Goal: Check status: Check status

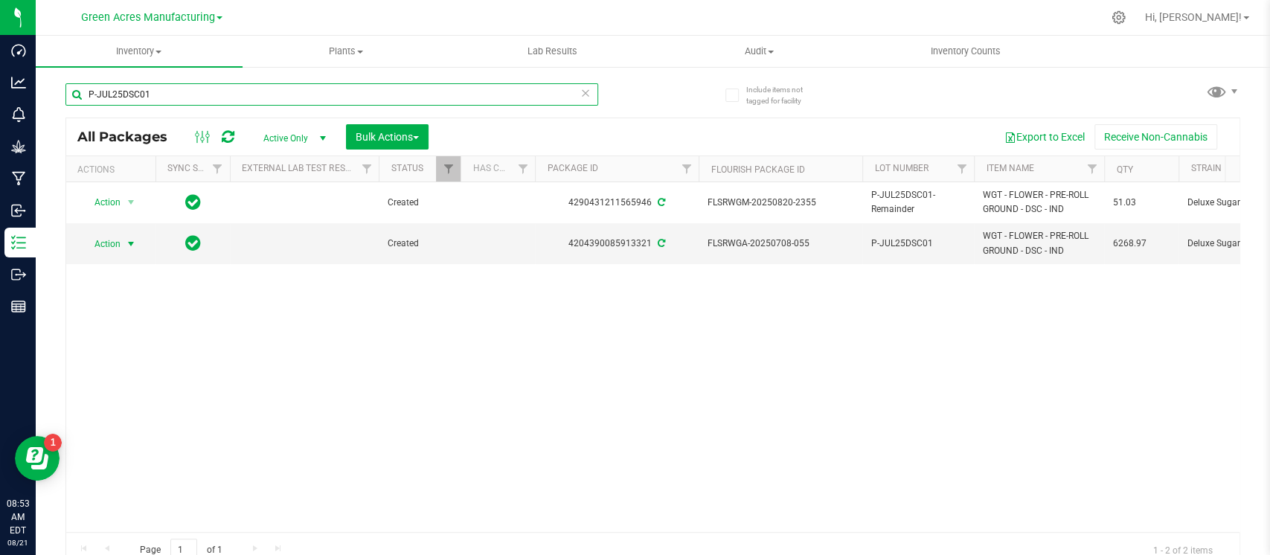
click at [323, 94] on input "P-JUL25DSC01" at bounding box center [331, 94] width 533 height 22
click at [324, 93] on input "P-JUL25DSC01" at bounding box center [331, 94] width 533 height 22
click at [123, 242] on span "select" at bounding box center [131, 244] width 19 height 21
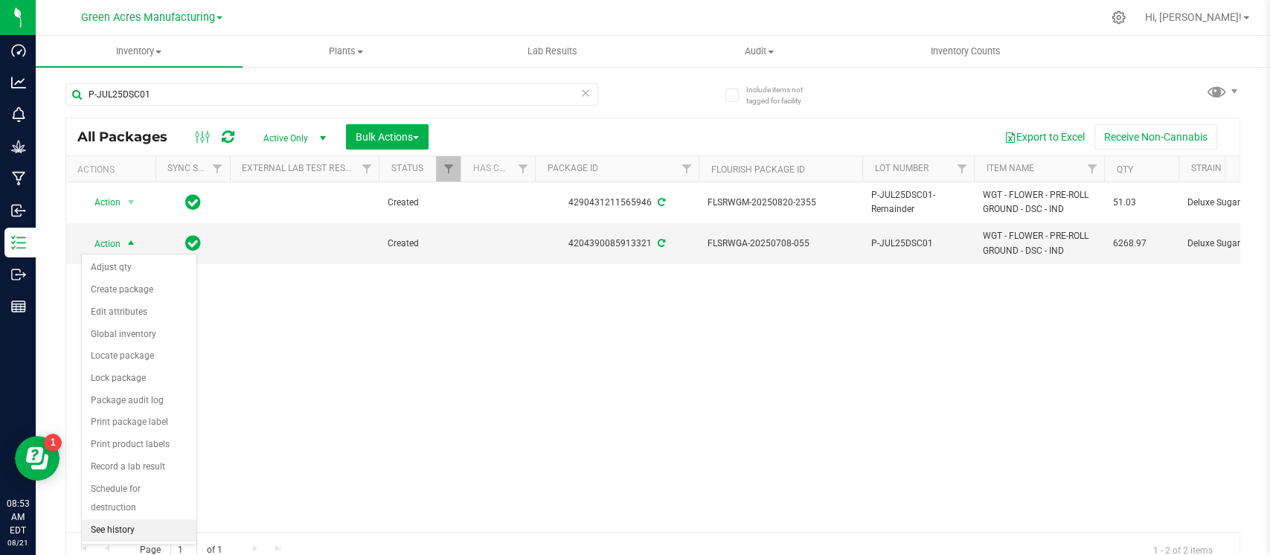
click at [120, 524] on li "See history" at bounding box center [139, 530] width 115 height 22
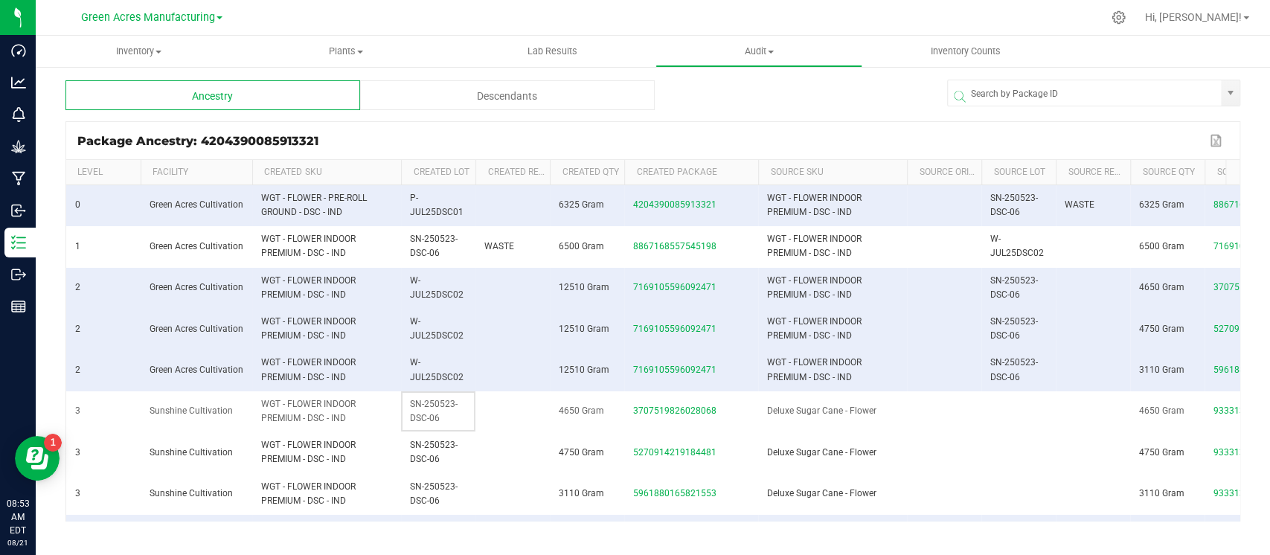
drag, startPoint x: 450, startPoint y: 413, endPoint x: 409, endPoint y: 400, distance: 43.1
click at [409, 400] on td "SN-250523-DSC-06" at bounding box center [438, 411] width 74 height 41
copy span "SN-250523-DSC-06"
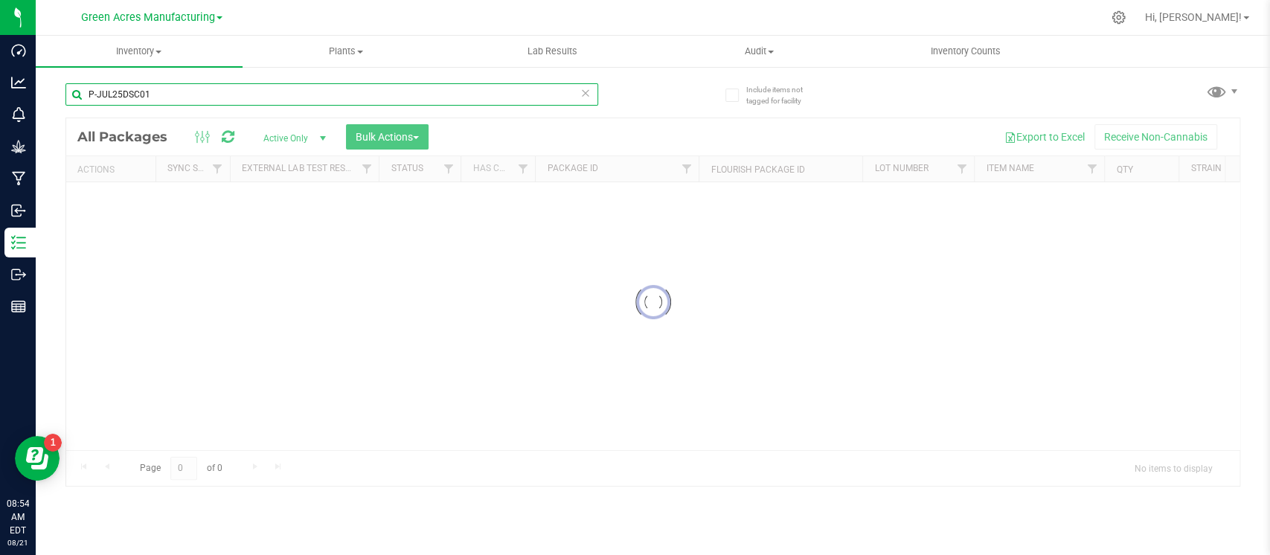
click at [258, 98] on input "P-JUL25DSC01" at bounding box center [331, 94] width 533 height 22
click at [258, 97] on input "P-JUL25DSC01" at bounding box center [331, 94] width 533 height 22
paste input "ZKR"
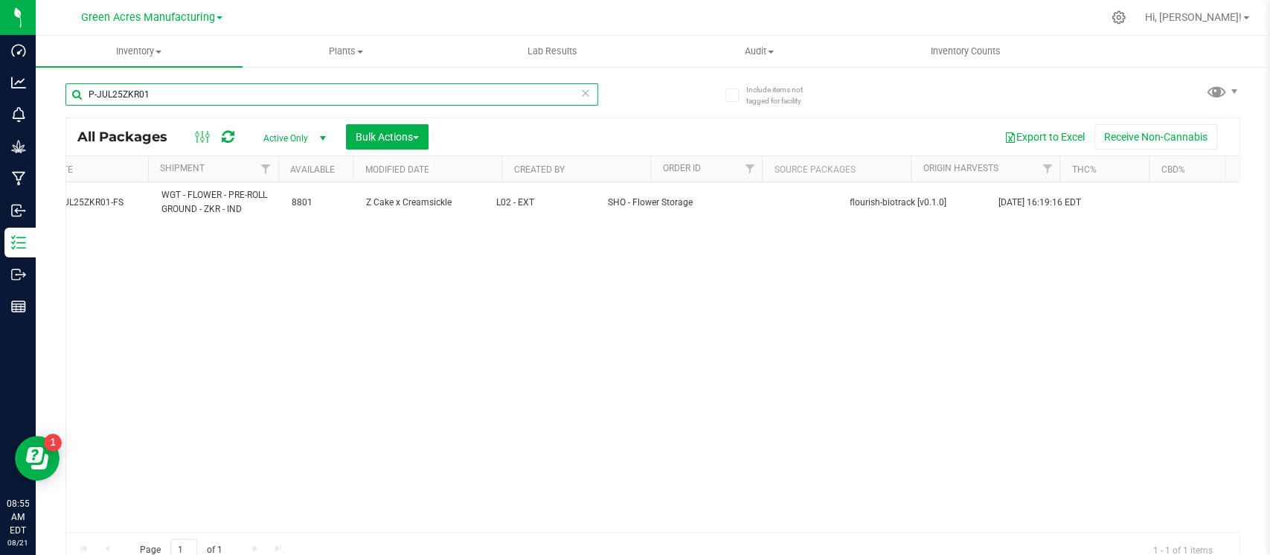
scroll to position [0, 304]
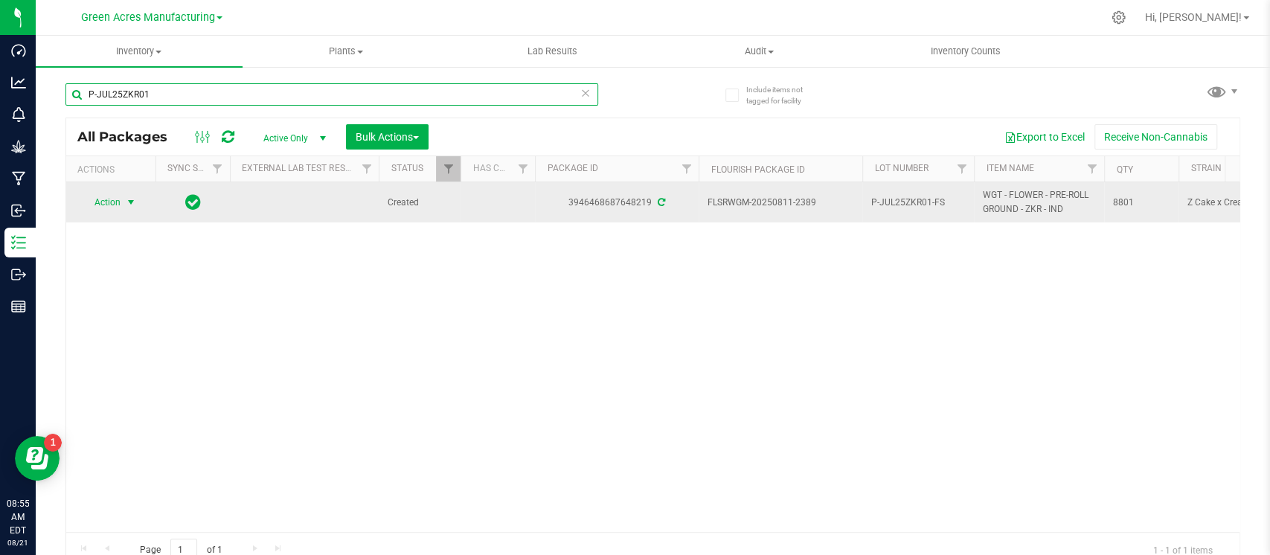
type input "P-JUL25ZKR01"
click at [109, 203] on span "Action" at bounding box center [101, 202] width 40 height 21
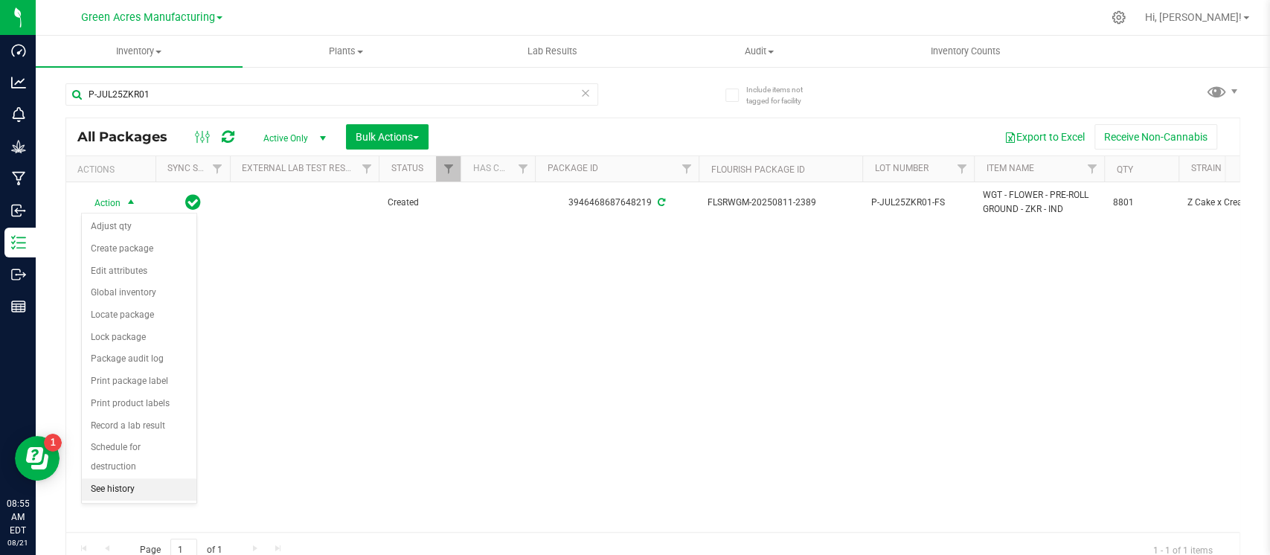
click at [124, 478] on li "See history" at bounding box center [139, 489] width 115 height 22
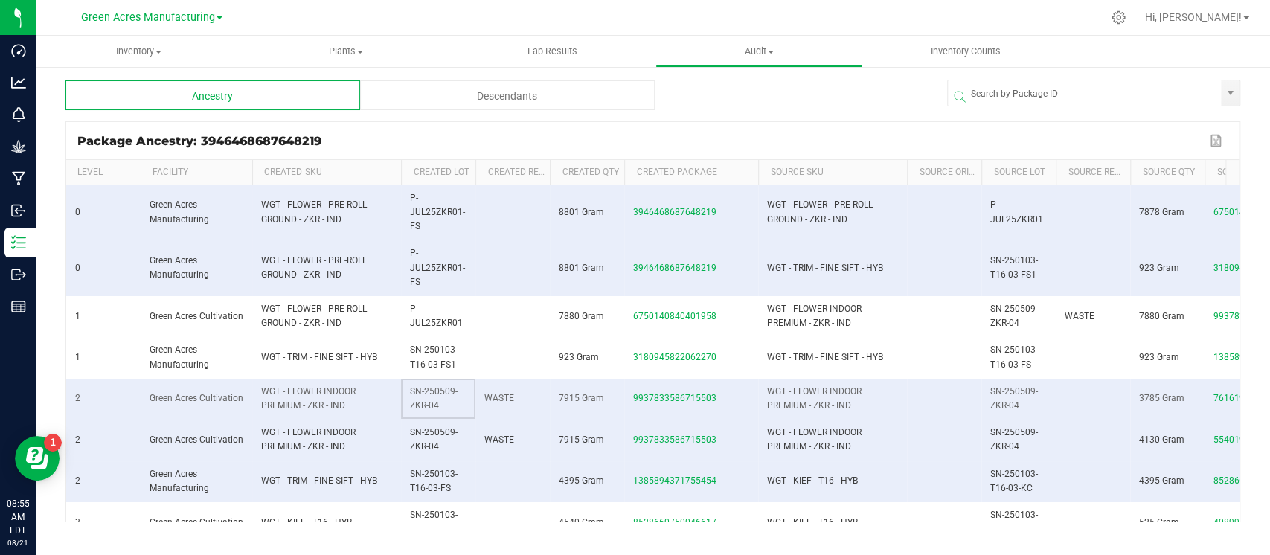
drag, startPoint x: 441, startPoint y: 402, endPoint x: 404, endPoint y: 387, distance: 39.4
click at [404, 387] on td "SN-250509-ZKR-04" at bounding box center [438, 399] width 74 height 41
copy span "SN-250509-ZKR-04"
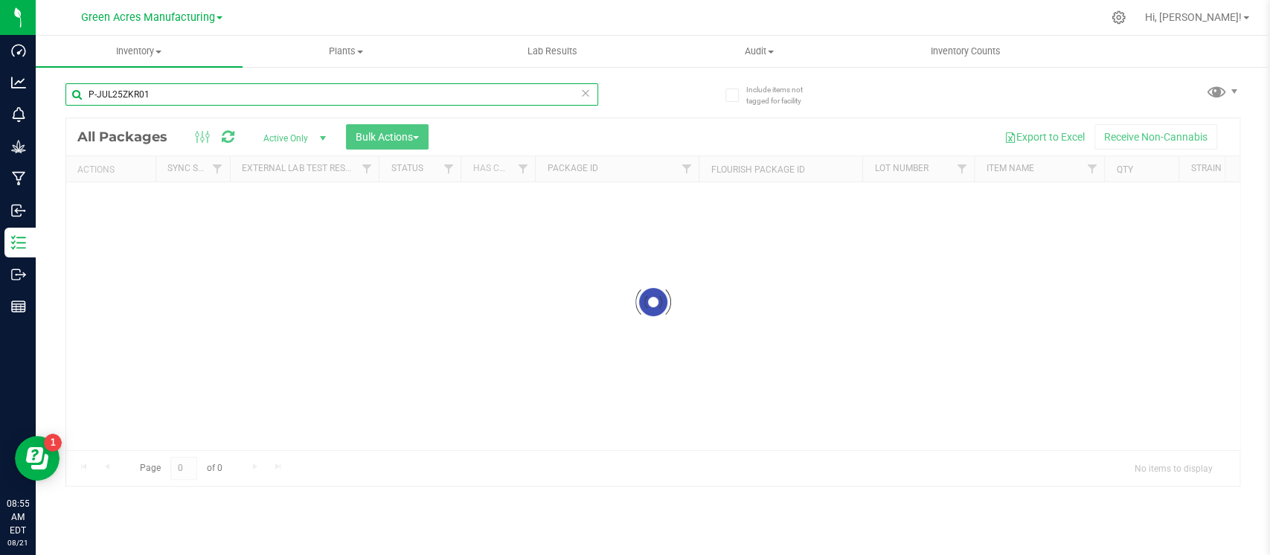
click at [268, 91] on input "P-JUL25ZKR01" at bounding box center [331, 94] width 533 height 22
paste input "WBV"
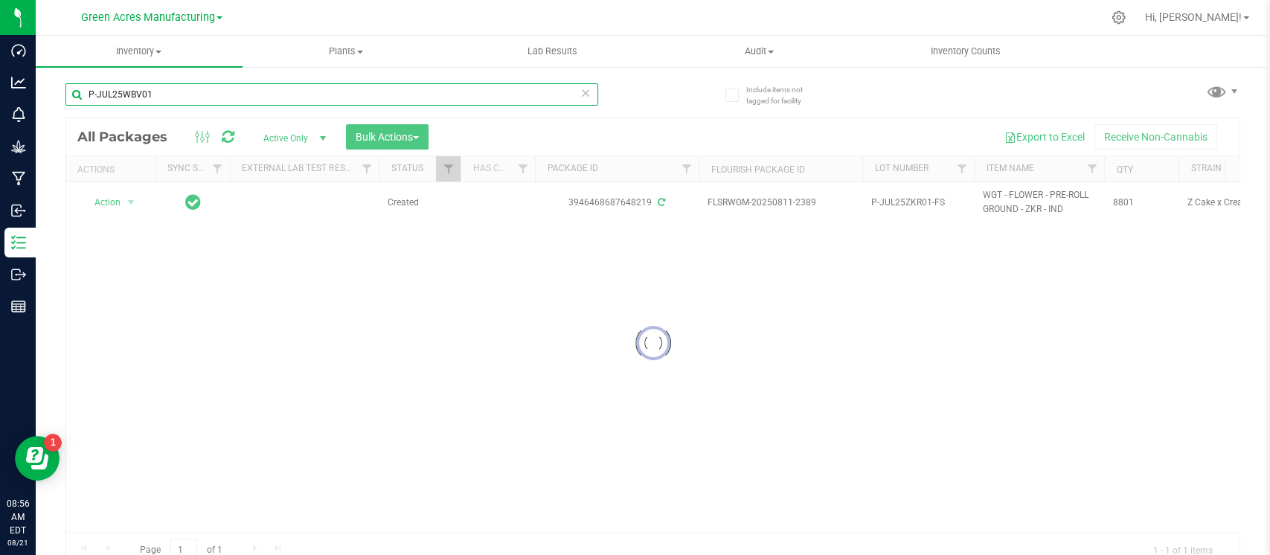
type input "P-JUL25WBV01"
